Goal: Find specific page/section: Find specific page/section

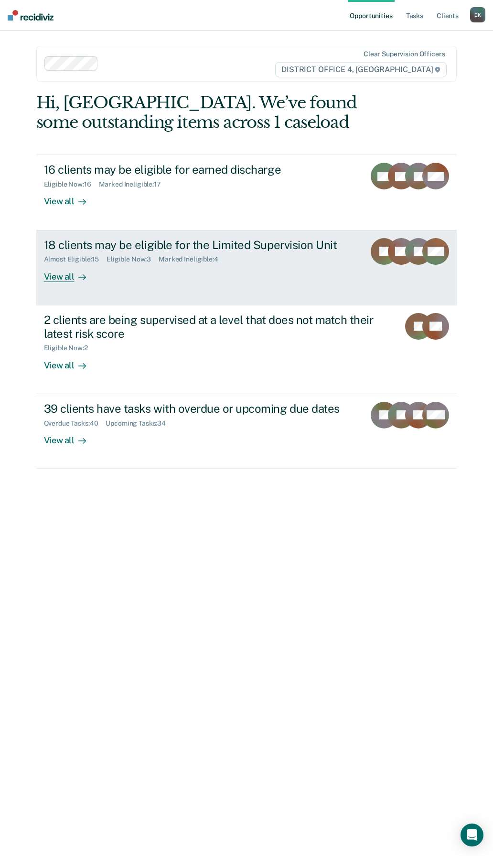
click at [62, 282] on div "View all" at bounding box center [70, 272] width 53 height 19
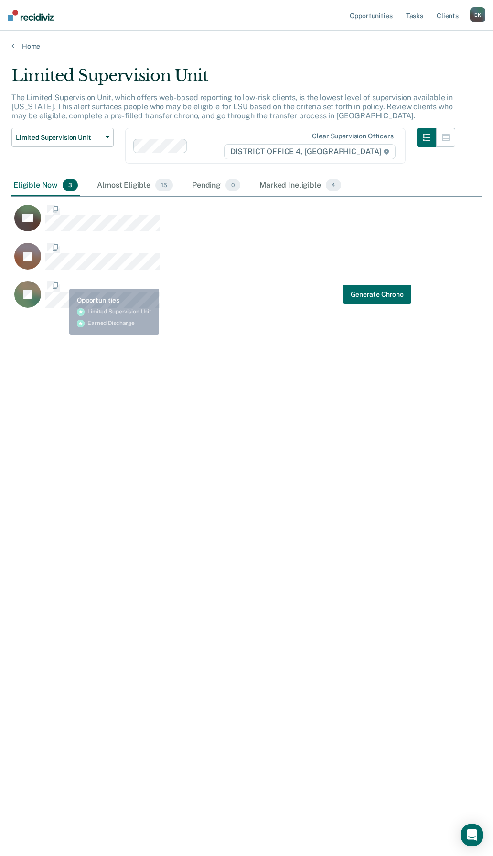
scroll to position [712, 463]
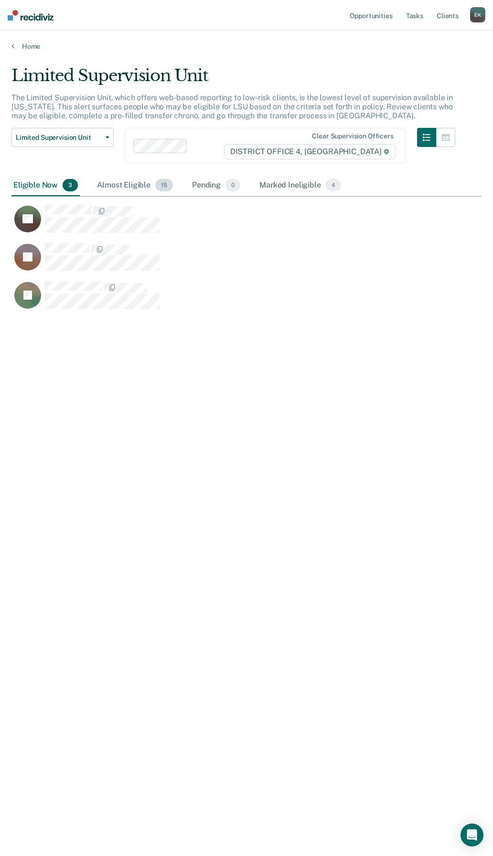
click at [102, 178] on div "Almost Eligible 15" at bounding box center [135, 185] width 80 height 21
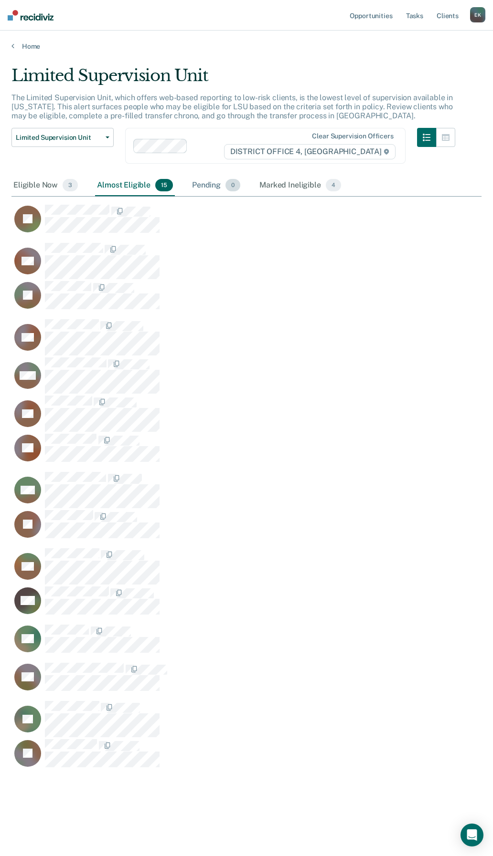
click at [197, 189] on div "Pending 0" at bounding box center [216, 185] width 52 height 21
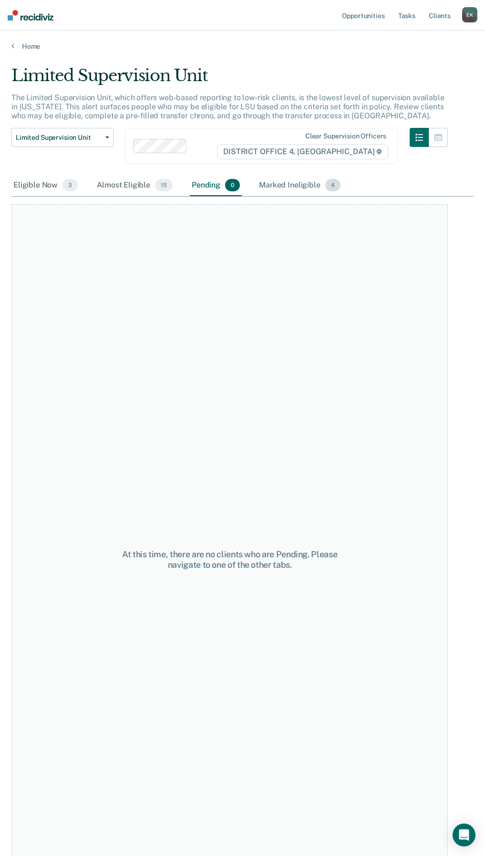
click at [266, 196] on div "Marked Ineligible 4" at bounding box center [299, 185] width 85 height 21
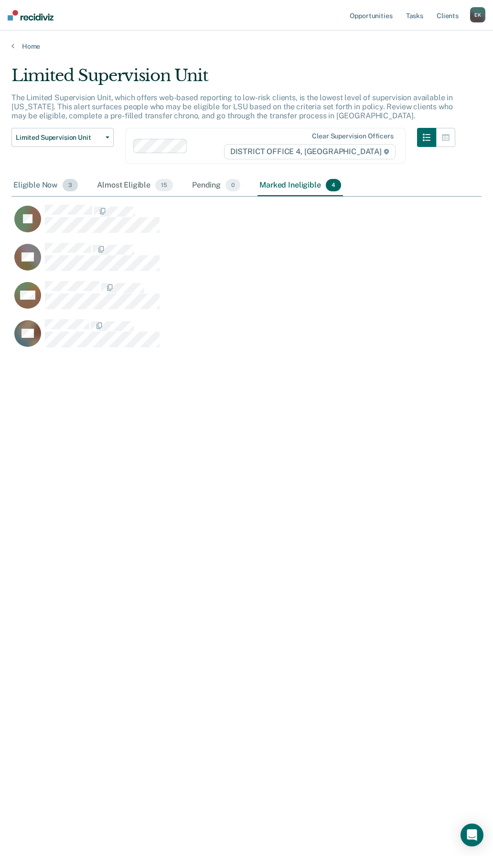
click at [39, 182] on div "Eligible Now 3" at bounding box center [45, 185] width 68 height 21
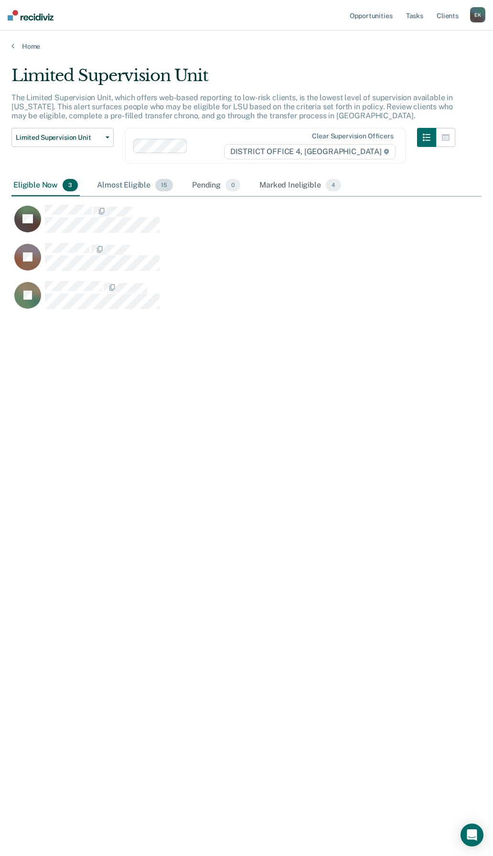
click at [124, 188] on div "Almost Eligible 15" at bounding box center [135, 185] width 80 height 21
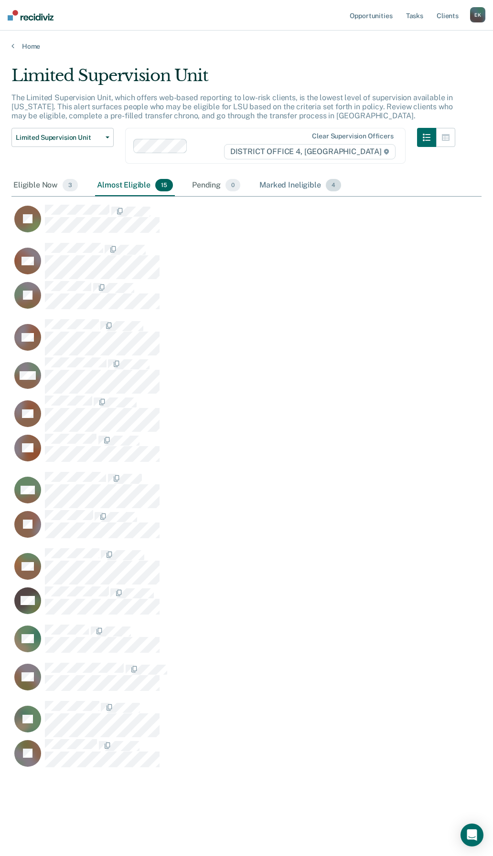
click at [289, 189] on div "Marked Ineligible 4" at bounding box center [299, 185] width 85 height 21
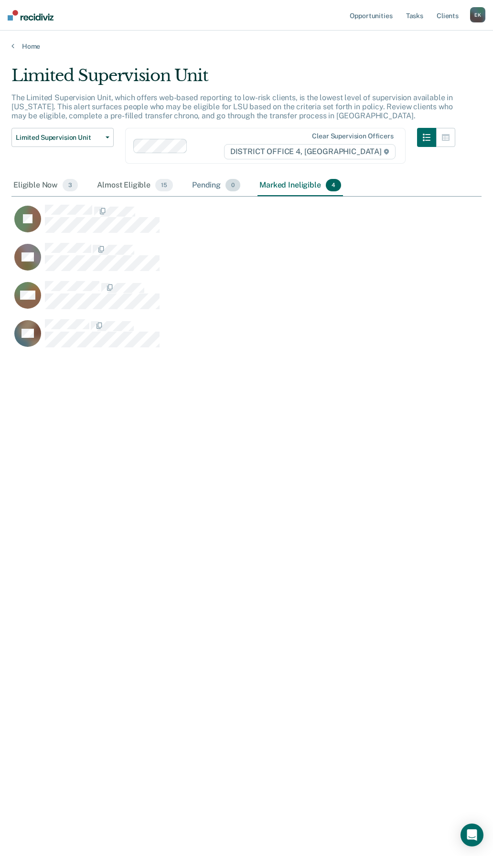
click at [194, 183] on div "Pending 0" at bounding box center [216, 185] width 52 height 21
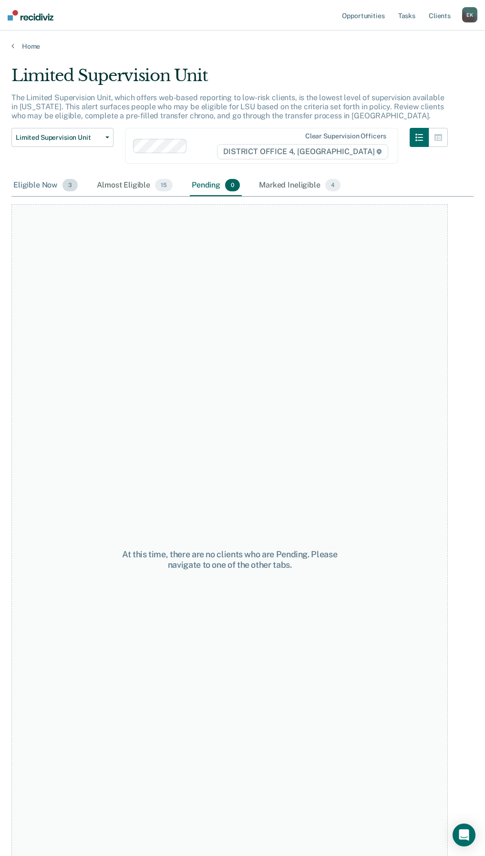
click at [42, 184] on div "Eligible Now 3" at bounding box center [45, 185] width 68 height 21
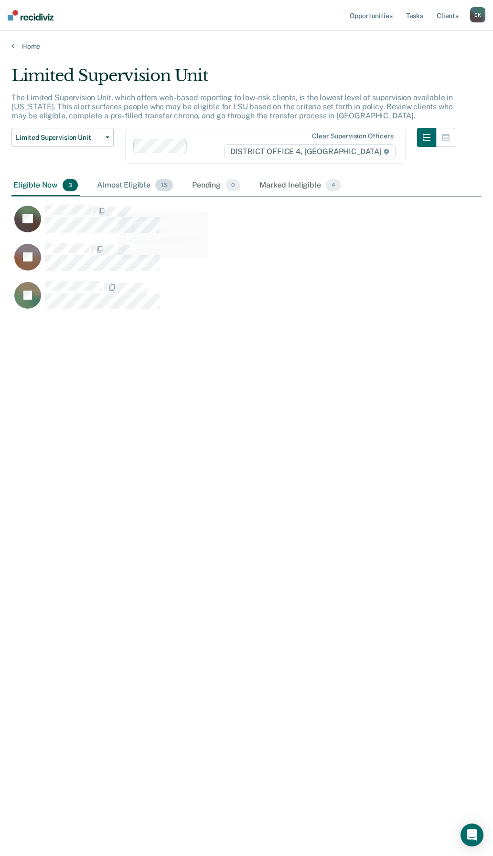
click at [116, 190] on div "Almost Eligible 15" at bounding box center [135, 185] width 80 height 21
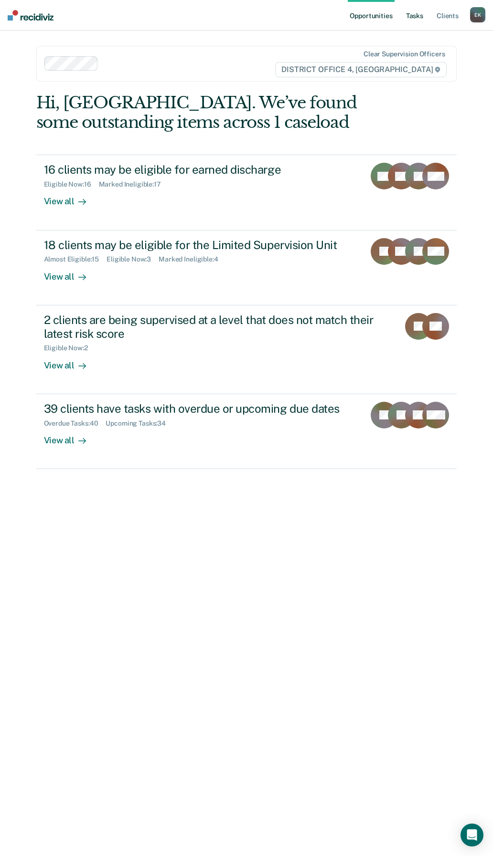
click at [416, 16] on link "Tasks" at bounding box center [414, 15] width 21 height 31
